Goal: Check status: Check status

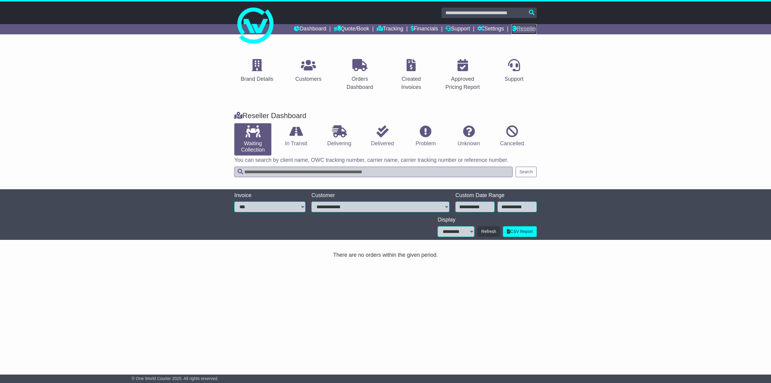
drag, startPoint x: 0, startPoint y: 0, endPoint x: 525, endPoint y: 26, distance: 525.6
click at [525, 26] on link "Reseller" at bounding box center [524, 29] width 25 height 10
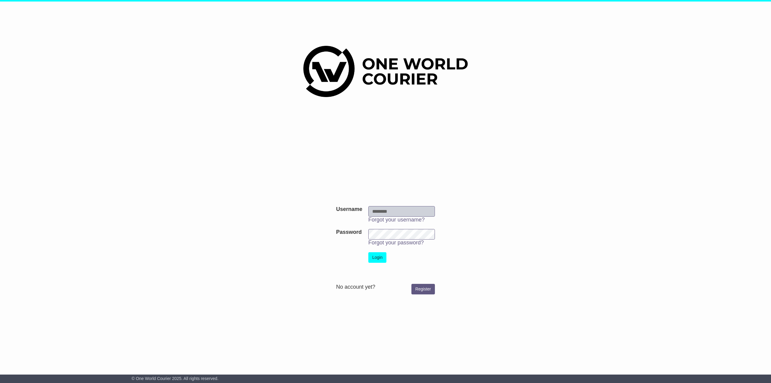
type input "********"
click at [381, 256] on button "Login" at bounding box center [378, 257] width 18 height 11
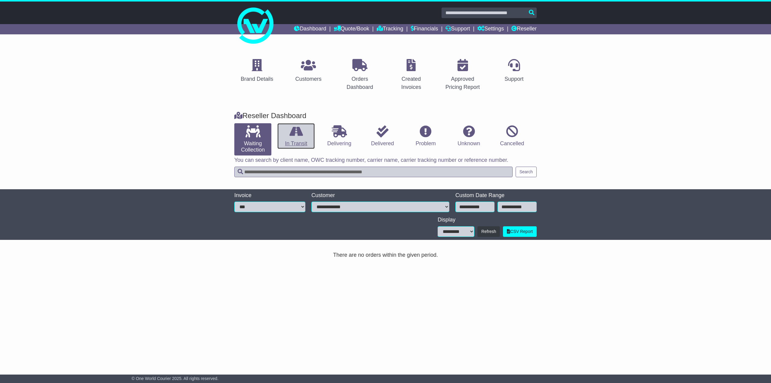
click at [293, 139] on link "In Transit" at bounding box center [296, 136] width 37 height 26
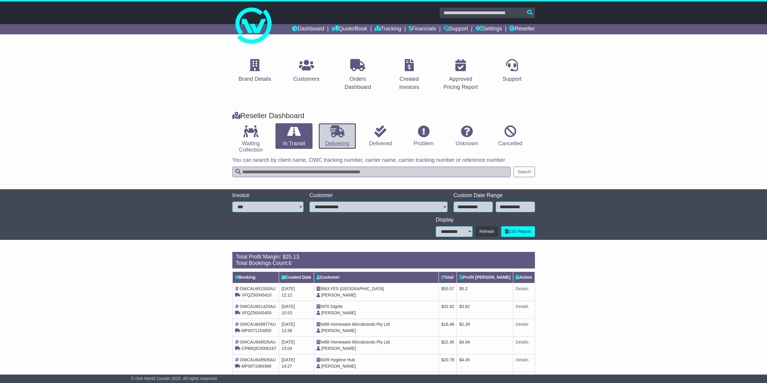
click at [337, 136] on icon at bounding box center [337, 131] width 15 height 12
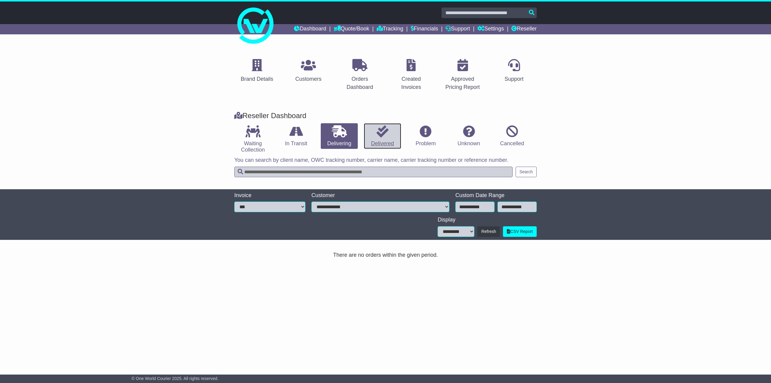
click at [375, 137] on link "Delivered" at bounding box center [382, 136] width 37 height 26
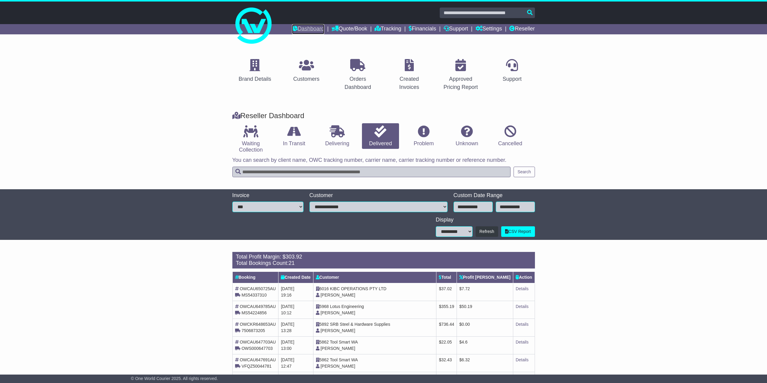
click at [304, 29] on link "Dashboard" at bounding box center [308, 29] width 32 height 10
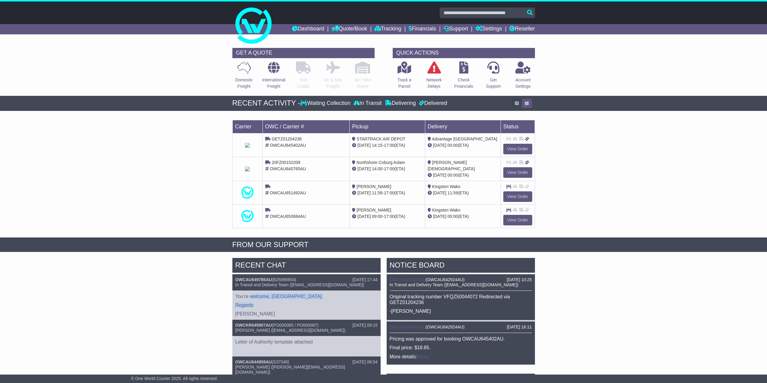
drag, startPoint x: 250, startPoint y: 295, endPoint x: 283, endPoint y: 299, distance: 32.5
click at [283, 299] on div "You're welcome, Kingston Regards Gerard" at bounding box center [306, 305] width 148 height 30
click at [529, 29] on link "Reseller" at bounding box center [521, 29] width 25 height 10
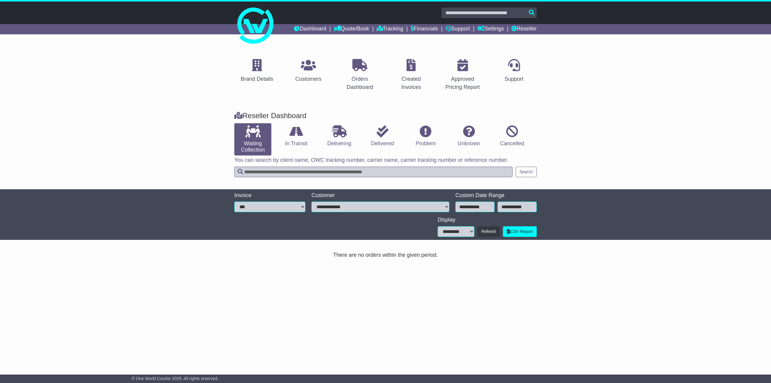
click at [305, 141] on link "In Transit" at bounding box center [296, 136] width 37 height 26
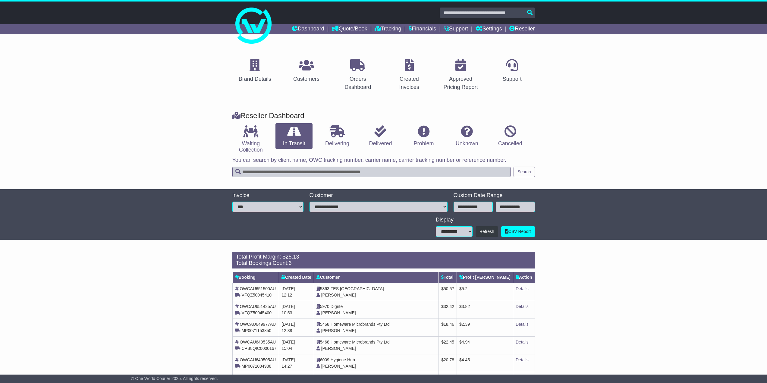
click at [360, 146] on li "Delivered" at bounding box center [380, 139] width 43 height 32
click at [333, 137] on icon at bounding box center [337, 131] width 15 height 12
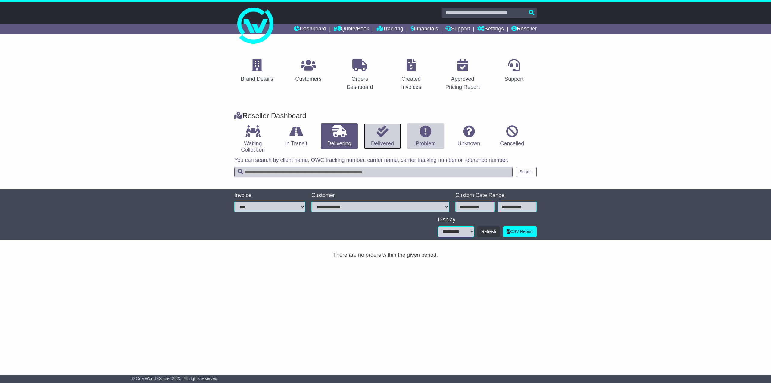
drag, startPoint x: 369, startPoint y: 138, endPoint x: 412, endPoint y: 140, distance: 42.5
click at [369, 138] on link "Delivered" at bounding box center [382, 136] width 37 height 26
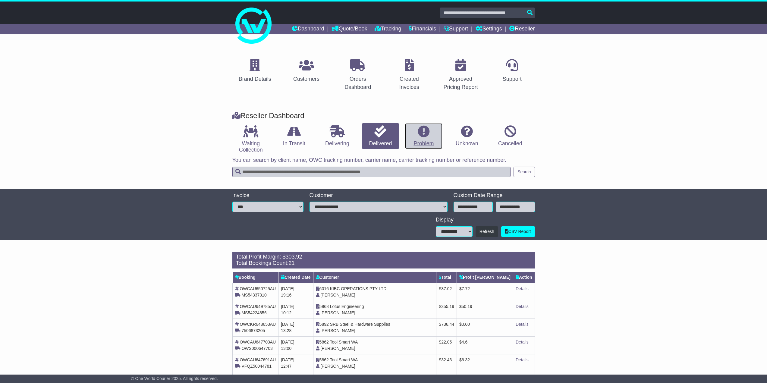
drag, startPoint x: 429, startPoint y: 140, endPoint x: 444, endPoint y: 139, distance: 15.1
click at [429, 139] on link "Problem" at bounding box center [423, 136] width 37 height 26
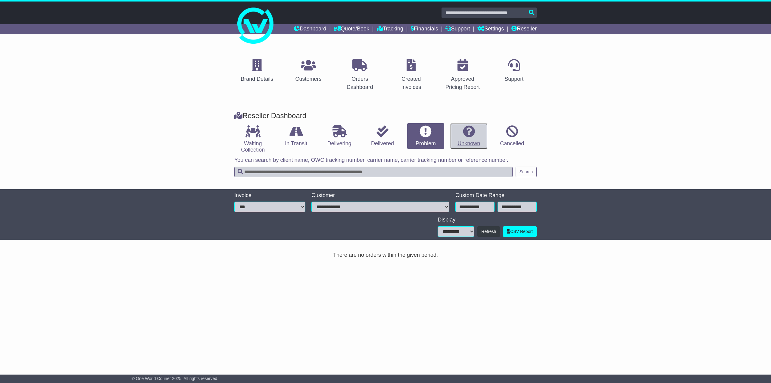
click at [463, 138] on link "Unknown" at bounding box center [468, 136] width 37 height 26
click at [498, 137] on link "Cancelled" at bounding box center [512, 136] width 37 height 26
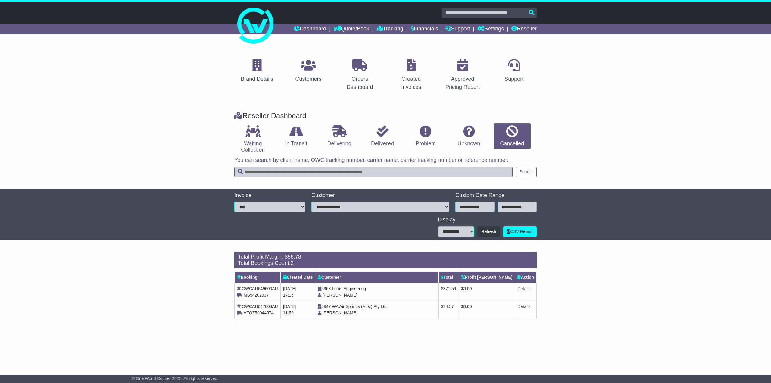
click at [557, 133] on div "Reseller Dashboard Waiting Collection In Transit Delivering Delivered Problem U…" at bounding box center [385, 147] width 771 height 84
click at [308, 68] on icon at bounding box center [308, 65] width 15 height 12
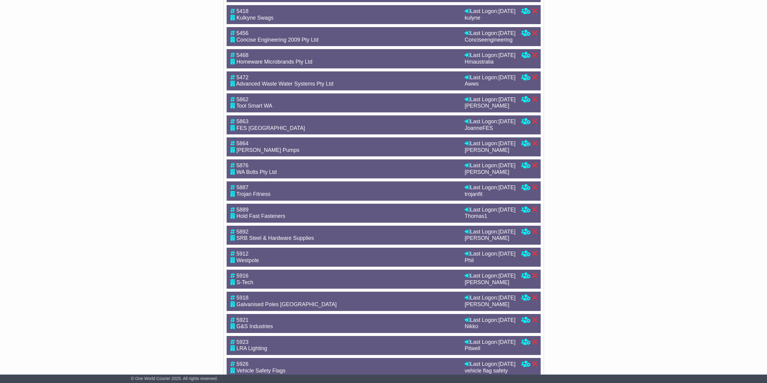
scroll to position [464, 0]
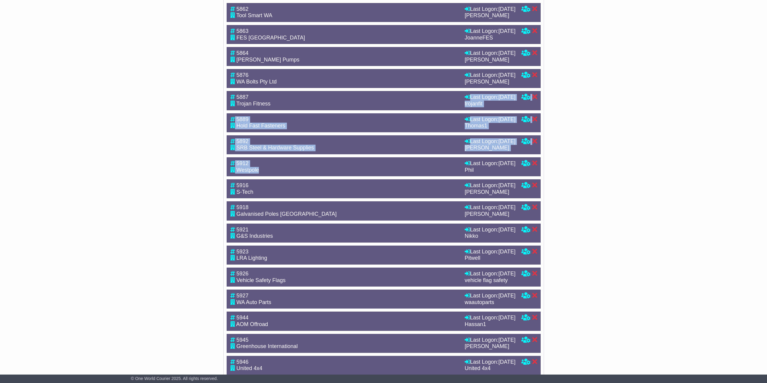
drag, startPoint x: 365, startPoint y: 192, endPoint x: 422, endPoint y: 257, distance: 86.5
click at [422, 257] on div "5287 Clever Couriers Last Logon: [DATE] aamir_basha Last Logon: [DATE] ( aamir_…" at bounding box center [384, 388] width 314 height 1034
click at [422, 173] on div "5912 [GEOGRAPHIC_DATA]" at bounding box center [344, 166] width 234 height 13
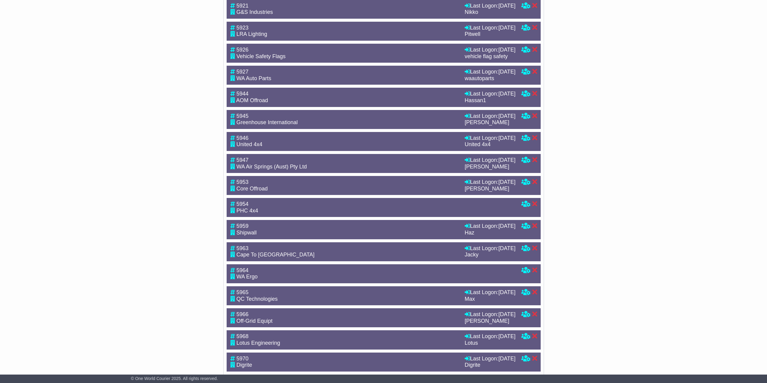
scroll to position [736, 0]
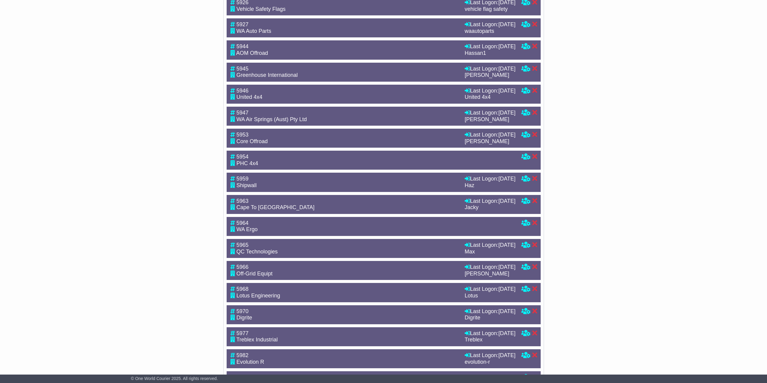
click at [418, 167] on div "PHC 4x4" at bounding box center [369, 163] width 279 height 7
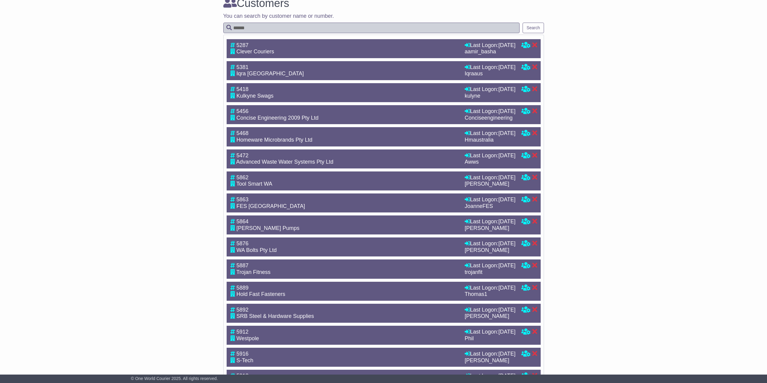
scroll to position [0, 0]
